Goal: Information Seeking & Learning: Learn about a topic

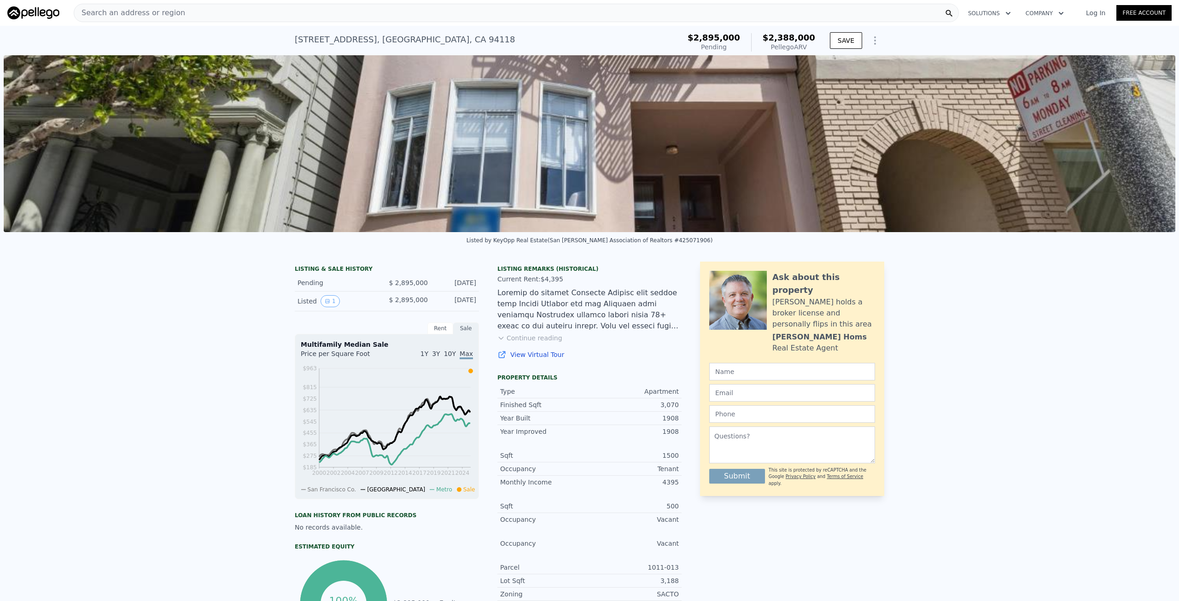
click at [571, 121] on img at bounding box center [590, 143] width 1172 height 177
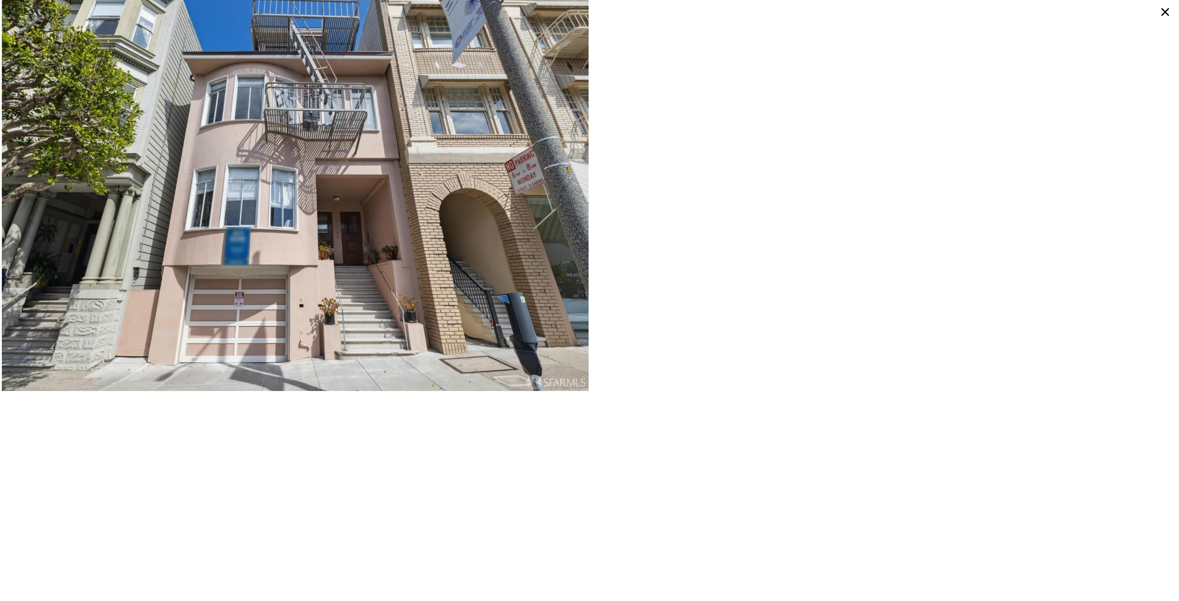
click at [1170, 17] on icon at bounding box center [1165, 12] width 17 height 17
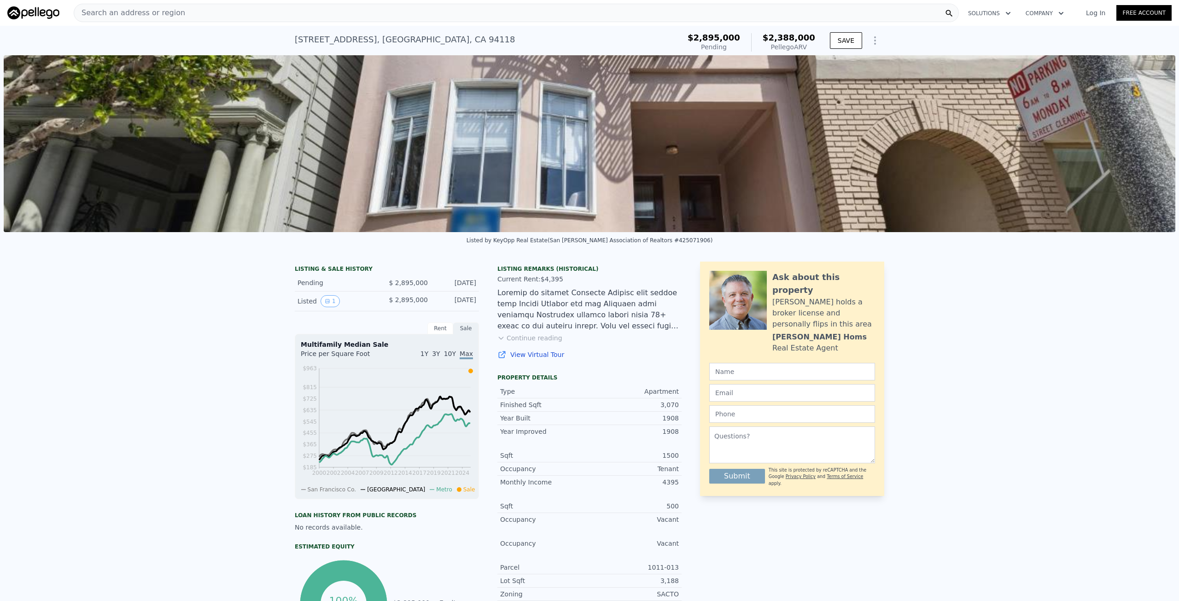
click at [870, 41] on icon "Show Options" at bounding box center [875, 40] width 11 height 11
click at [321, 307] on button "1" at bounding box center [330, 301] width 19 height 12
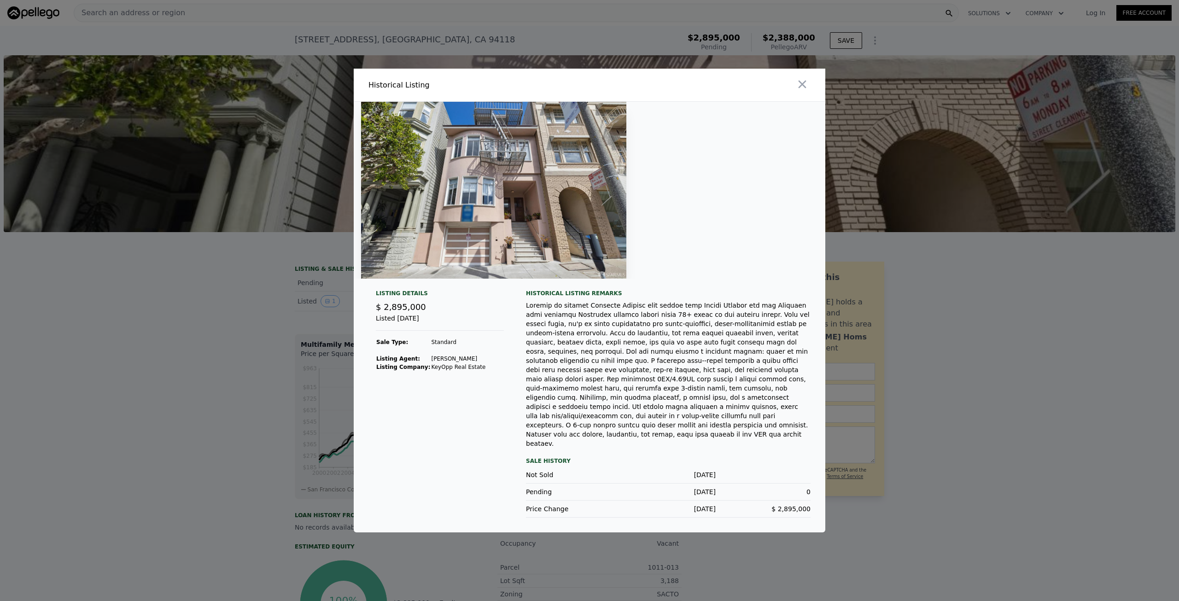
click at [262, 283] on div at bounding box center [589, 300] width 1179 height 601
